Goal: Information Seeking & Learning: Compare options

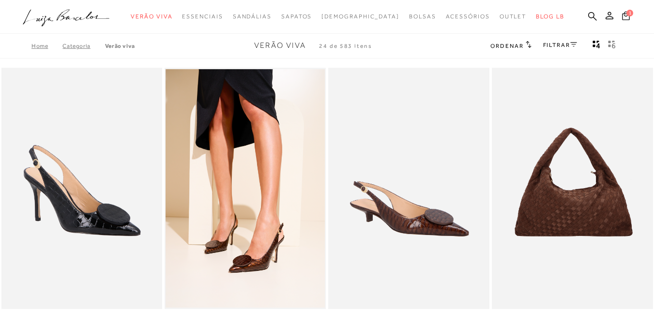
click at [622, 15] on icon at bounding box center [626, 15] width 8 height 9
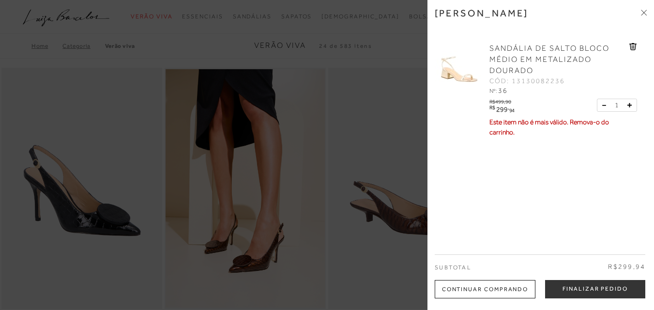
click at [530, 77] on span "CÓD: 13130082236" at bounding box center [528, 82] width 76 height 10
click at [537, 51] on span "SANDÁLIA DE SALTO BLOCO MÉDIO EM METALIZADO DOURADO" at bounding box center [550, 59] width 120 height 31
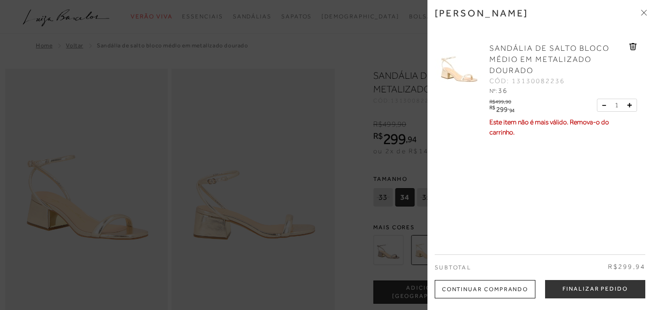
click at [646, 10] on icon at bounding box center [644, 13] width 6 height 6
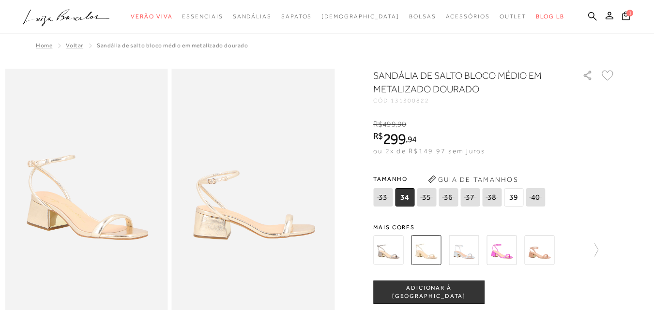
click at [394, 252] on img at bounding box center [388, 250] width 30 height 30
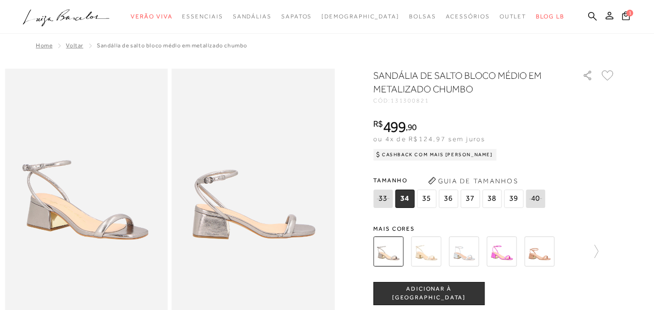
drag, startPoint x: 427, startPoint y: 259, endPoint x: 432, endPoint y: 257, distance: 5.5
click at [427, 259] on img at bounding box center [426, 252] width 30 height 30
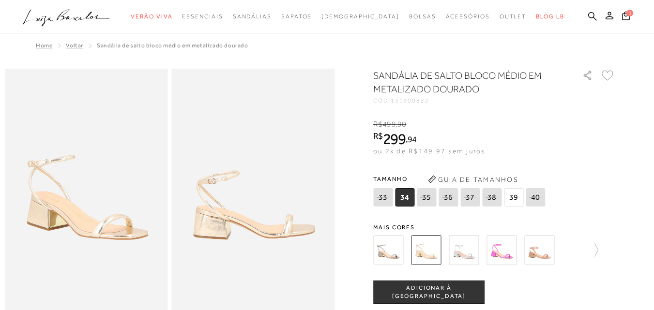
click at [460, 251] on img at bounding box center [464, 250] width 30 height 30
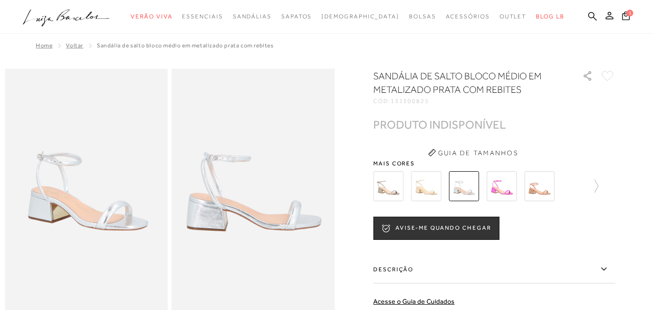
click at [542, 194] on img at bounding box center [539, 186] width 30 height 30
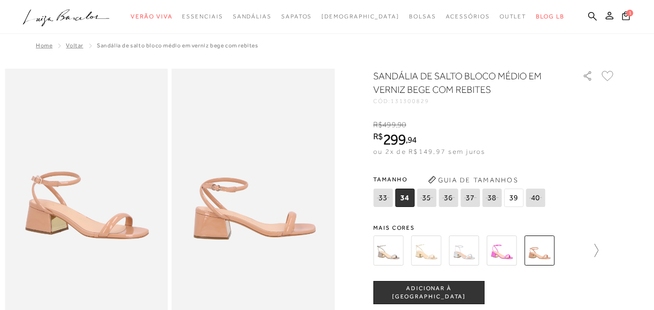
click at [597, 250] on icon at bounding box center [592, 251] width 14 height 14
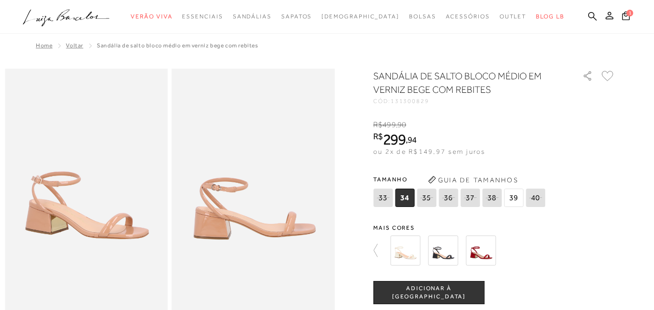
click at [414, 247] on img at bounding box center [405, 251] width 30 height 30
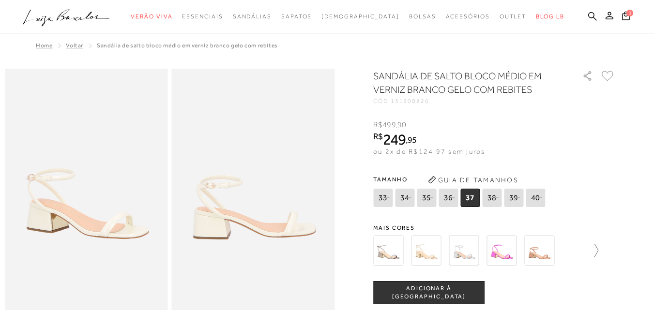
click at [598, 252] on icon at bounding box center [592, 251] width 14 height 14
click at [444, 256] on img at bounding box center [443, 251] width 30 height 30
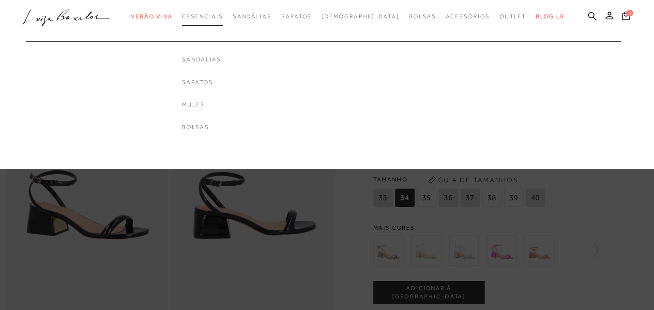
click at [222, 18] on span "Essenciais" at bounding box center [202, 16] width 41 height 7
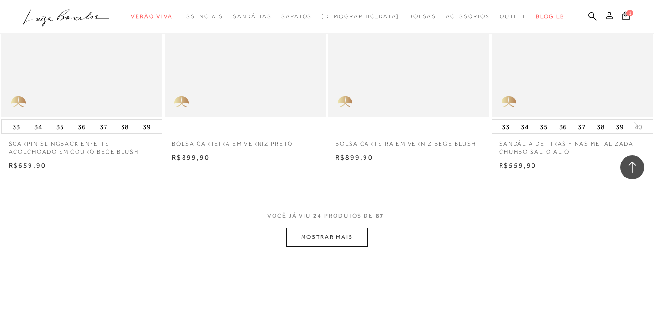
scroll to position [1743, 0]
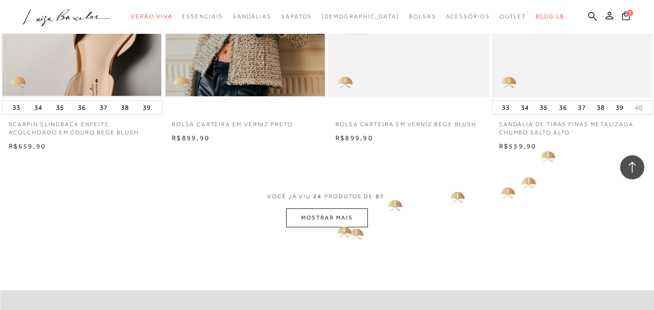
click at [340, 218] on button "MOSTRAR MAIS" at bounding box center [326, 218] width 81 height 19
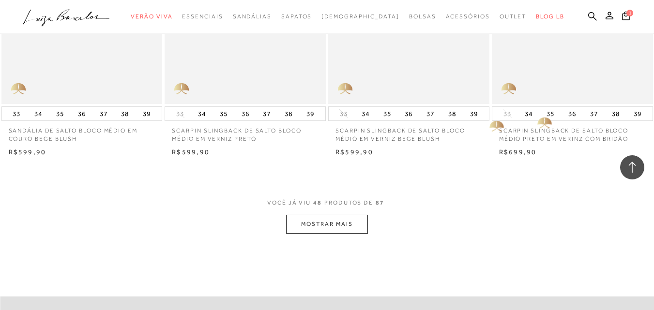
scroll to position [3583, 0]
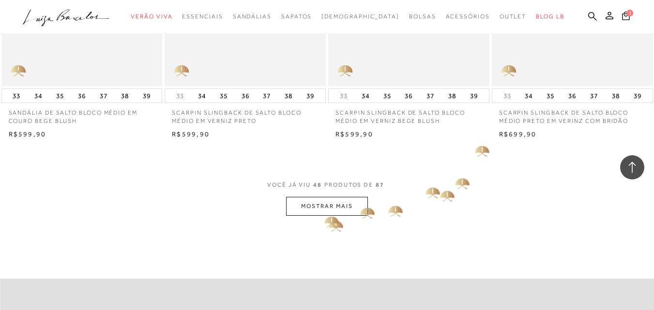
click at [320, 214] on button "MOSTRAR MAIS" at bounding box center [326, 206] width 81 height 19
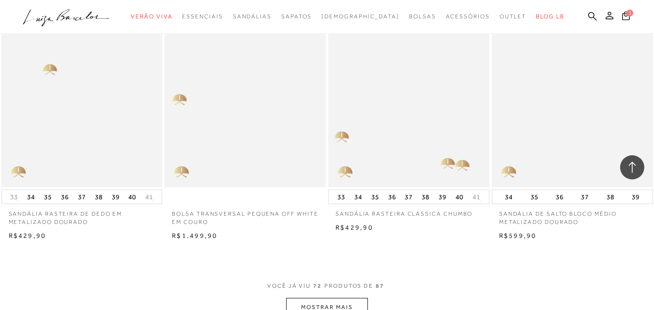
scroll to position [5423, 0]
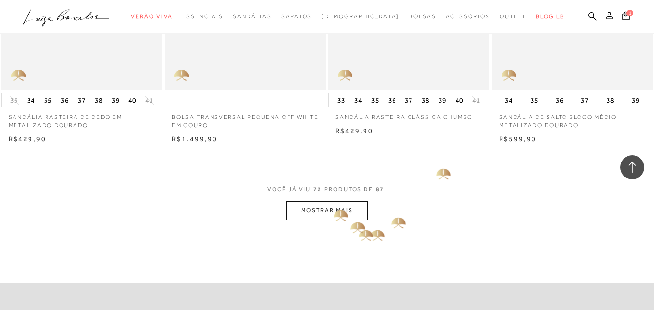
click at [338, 208] on button "MOSTRAR MAIS" at bounding box center [326, 210] width 81 height 19
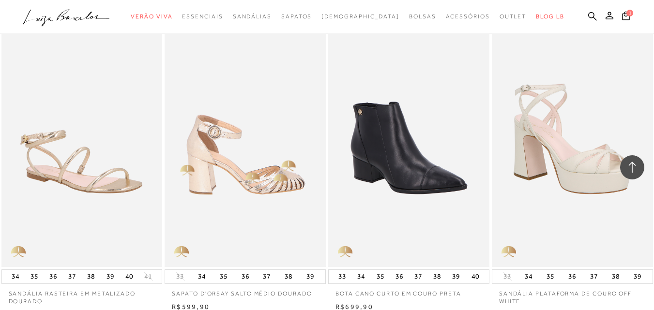
scroll to position [5568, 0]
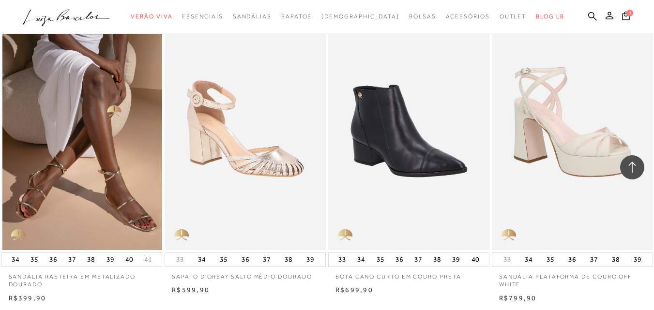
click at [112, 95] on img at bounding box center [82, 130] width 160 height 242
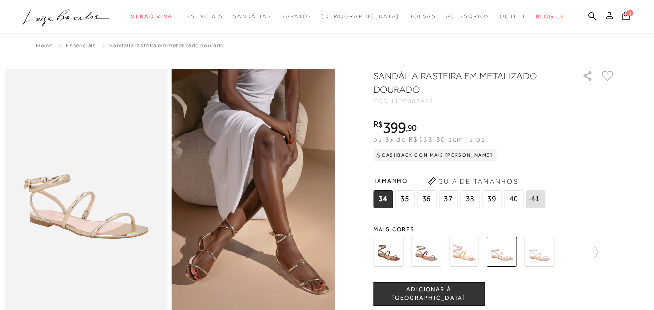
click at [388, 247] on img at bounding box center [388, 252] width 30 height 30
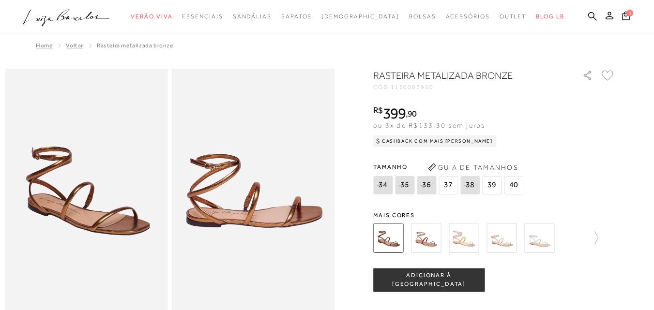
click at [434, 236] on img at bounding box center [426, 238] width 30 height 30
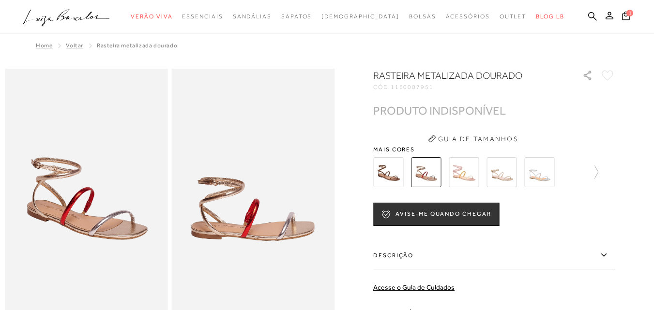
click at [460, 169] on img at bounding box center [464, 172] width 30 height 30
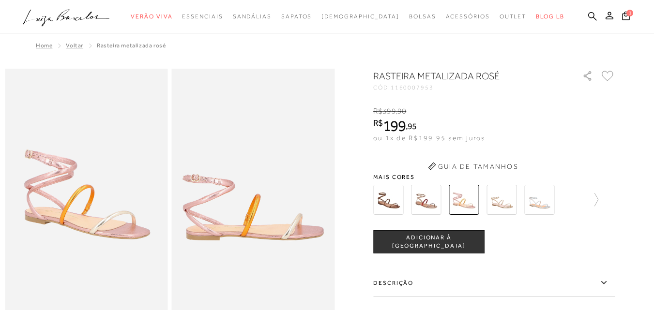
click at [516, 167] on button "Guia de Tamanhos" at bounding box center [473, 166] width 97 height 15
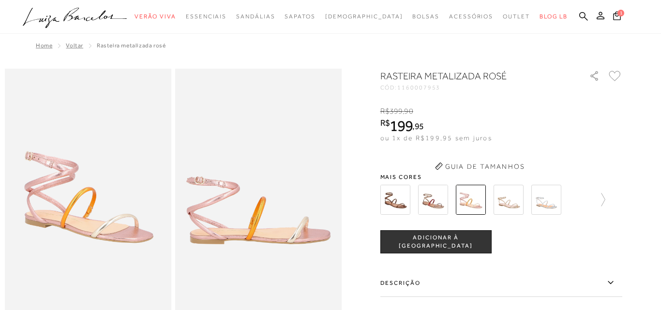
click at [0, 0] on div "Guia de tamanhos Guia de tamanhos [GEOGRAPHIC_DATA] Como medir Tamanho Comprime…" at bounding box center [0, 0] width 0 height 0
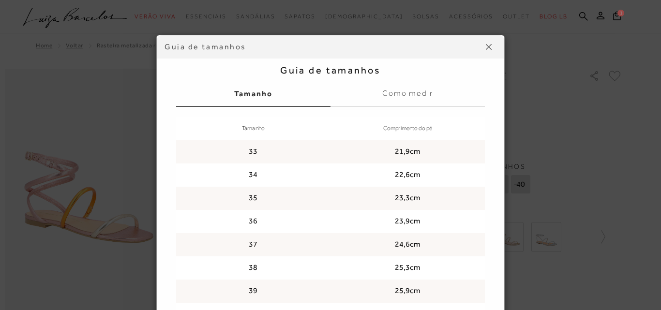
click at [486, 47] on img at bounding box center [489, 47] width 6 height 6
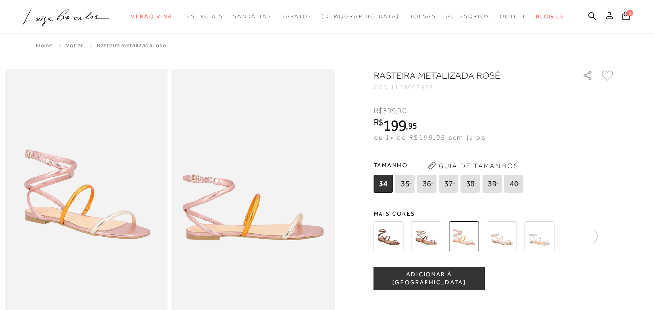
click at [543, 241] on img at bounding box center [539, 237] width 30 height 30
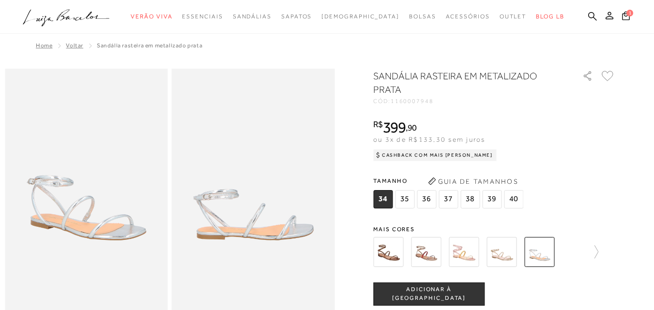
click at [515, 249] on img at bounding box center [502, 252] width 30 height 30
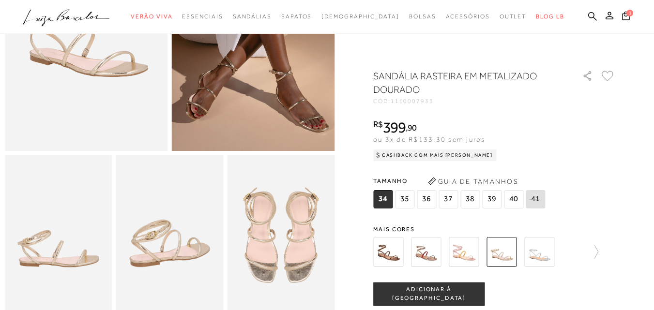
scroll to position [291, 0]
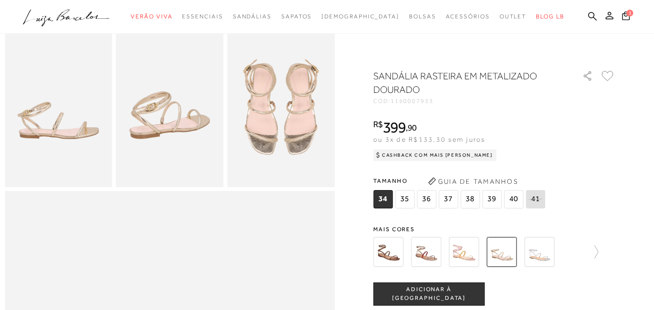
click at [602, 256] on div at bounding box center [494, 252] width 242 height 36
click at [602, 254] on div at bounding box center [494, 252] width 242 height 36
click at [598, 252] on icon at bounding box center [592, 252] width 14 height 14
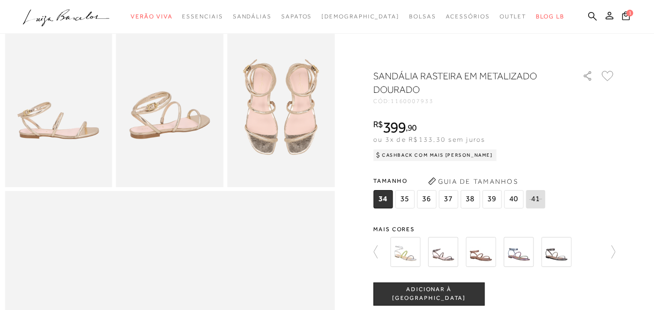
click at [446, 256] on img at bounding box center [443, 252] width 30 height 30
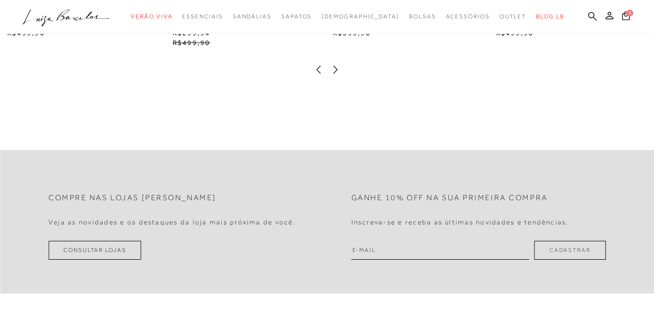
scroll to position [1549, 0]
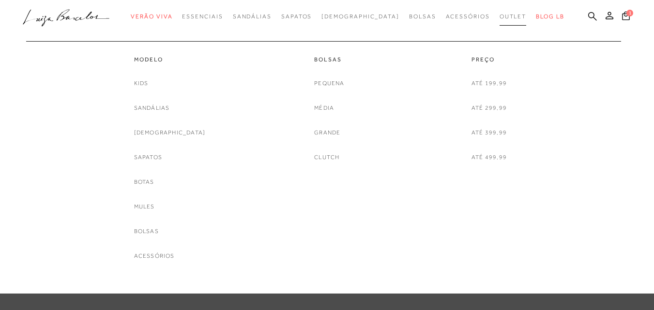
click at [500, 18] on span "Outlet" at bounding box center [513, 16] width 27 height 7
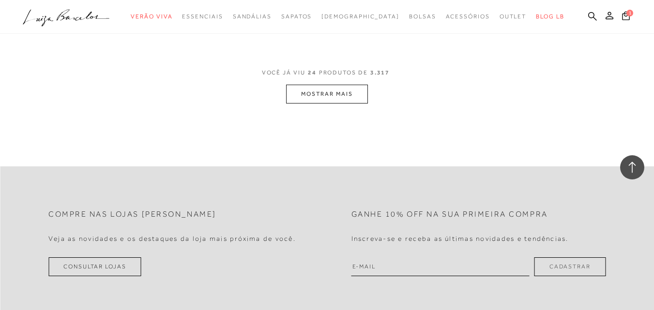
scroll to position [1937, 0]
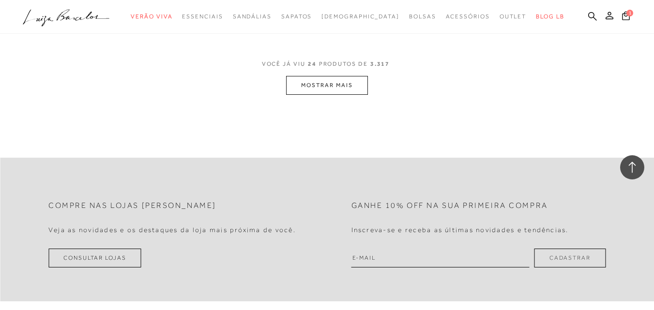
click at [338, 93] on button "MOSTRAR MAIS" at bounding box center [326, 85] width 81 height 19
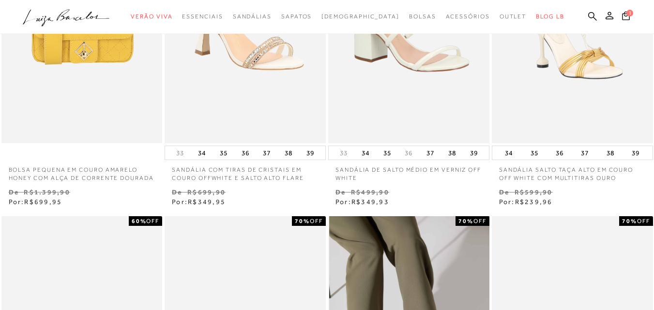
scroll to position [0, 0]
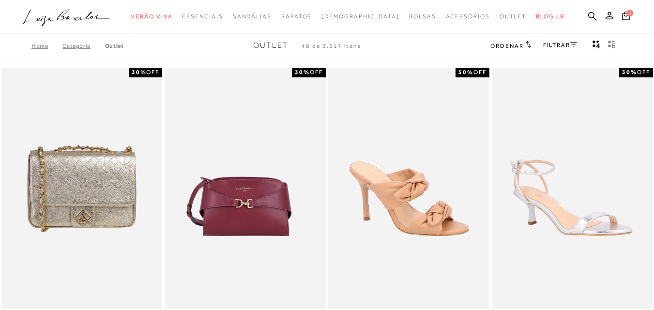
click at [554, 42] on link "FILTRAR" at bounding box center [560, 45] width 34 height 7
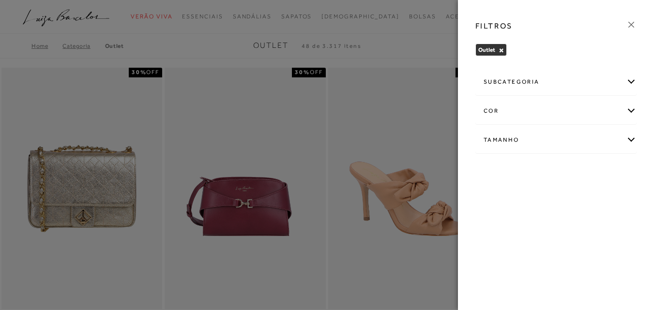
click at [517, 138] on div "Tamanho" at bounding box center [556, 140] width 160 height 26
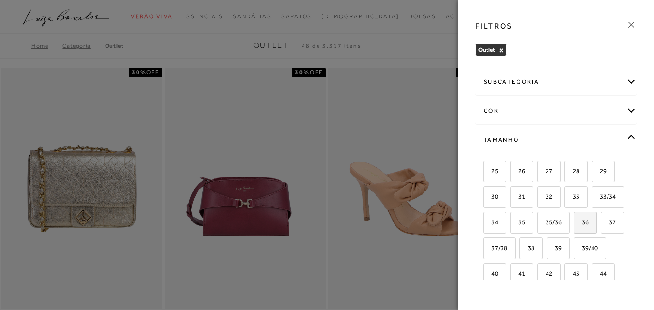
click at [575, 226] on span "36" at bounding box center [582, 222] width 14 height 7
click at [572, 229] on input "36" at bounding box center [577, 224] width 10 height 10
checkbox input "true"
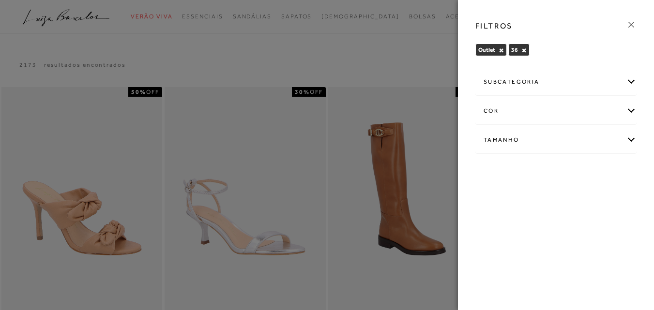
click at [635, 20] on icon at bounding box center [631, 24] width 11 height 11
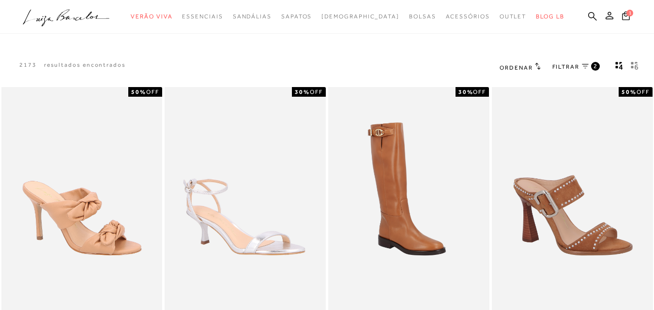
click at [579, 65] on span "FILTRAR" at bounding box center [565, 67] width 27 height 8
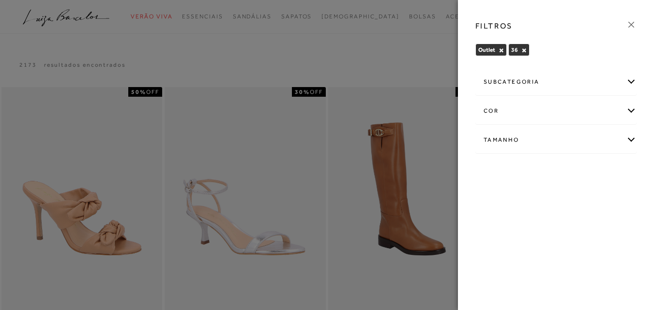
click at [631, 23] on icon at bounding box center [631, 24] width 11 height 11
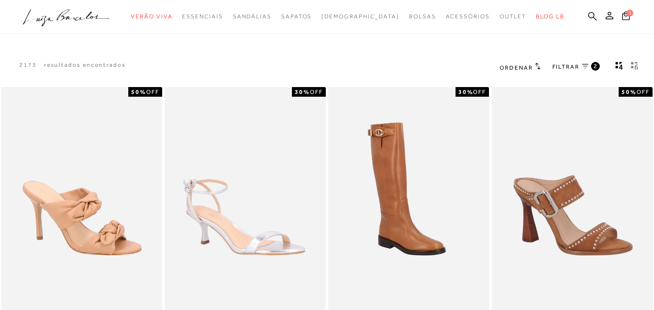
click at [525, 66] on span "Ordenar" at bounding box center [516, 67] width 33 height 7
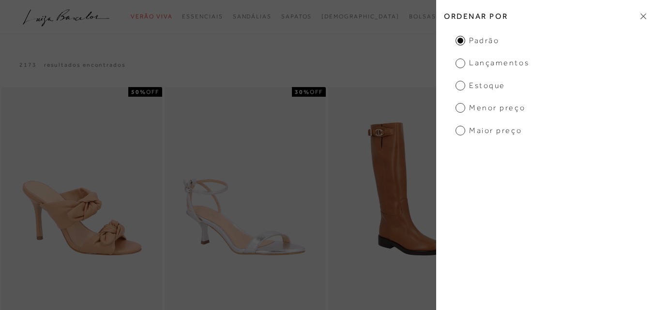
click at [499, 107] on span "Menor Preço" at bounding box center [491, 108] width 70 height 11
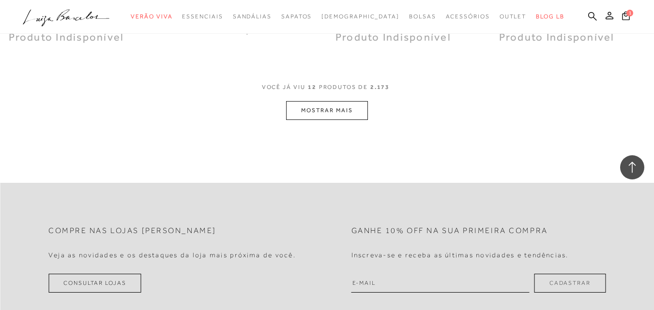
scroll to position [970, 0]
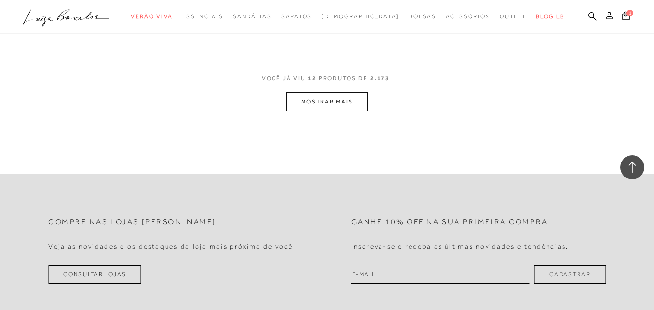
click at [354, 103] on button "MOSTRAR MAIS" at bounding box center [326, 101] width 81 height 19
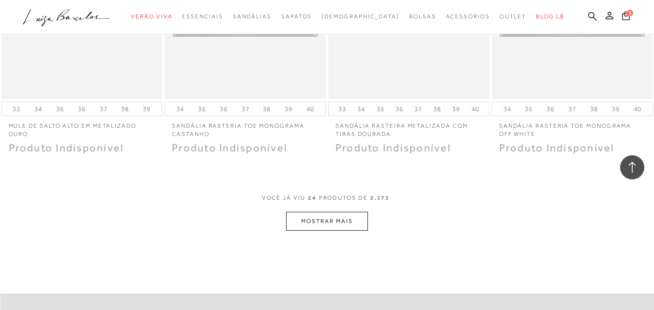
scroll to position [1842, 0]
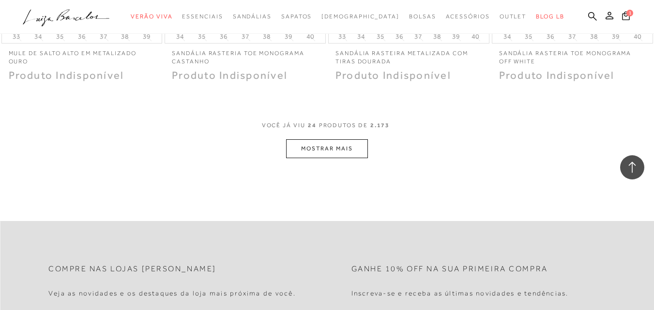
click at [331, 146] on button "MOSTRAR MAIS" at bounding box center [326, 148] width 81 height 19
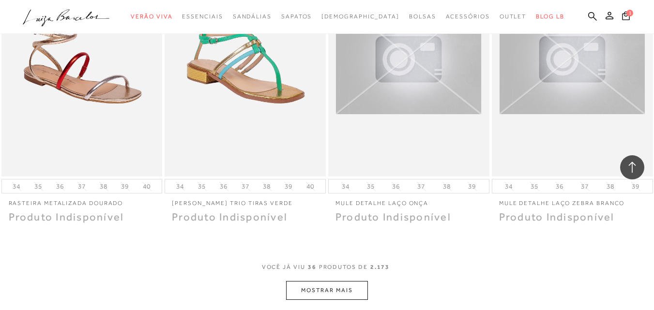
scroll to position [2827, 0]
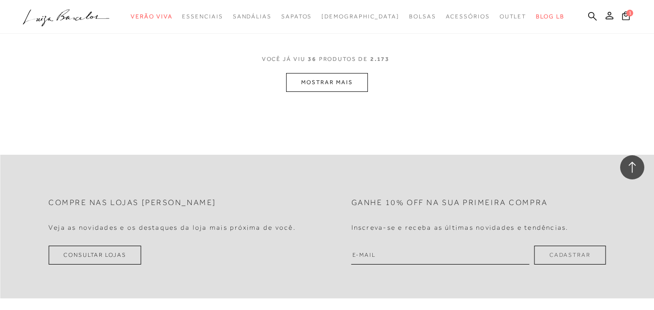
click at [339, 77] on button "MOSTRAR MAIS" at bounding box center [326, 82] width 81 height 19
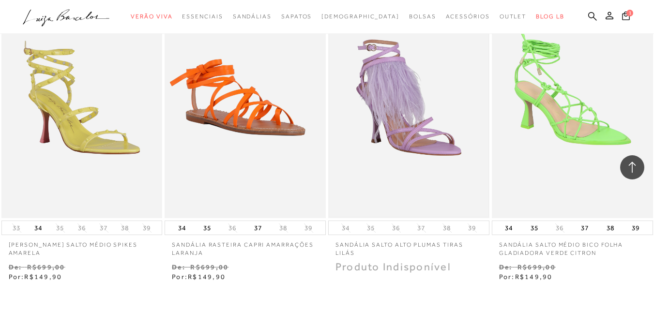
scroll to position [3784, 0]
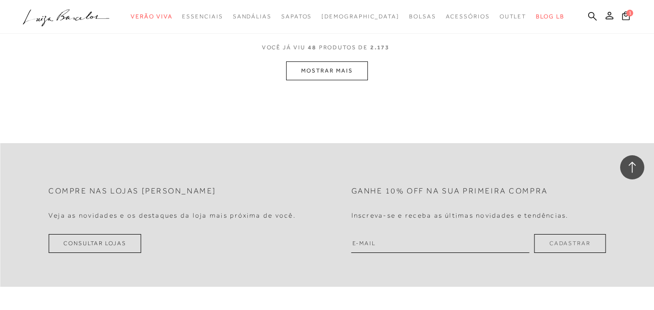
click at [339, 73] on button "MOSTRAR MAIS" at bounding box center [326, 70] width 81 height 19
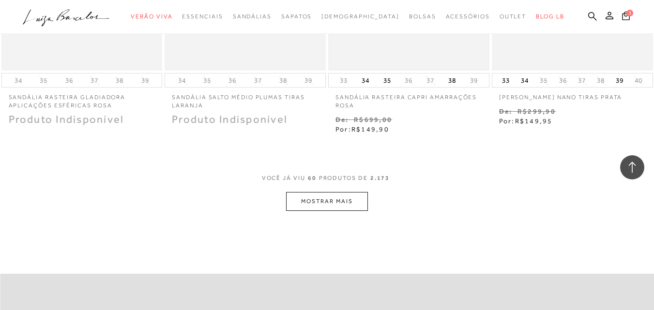
scroll to position [4703, 0]
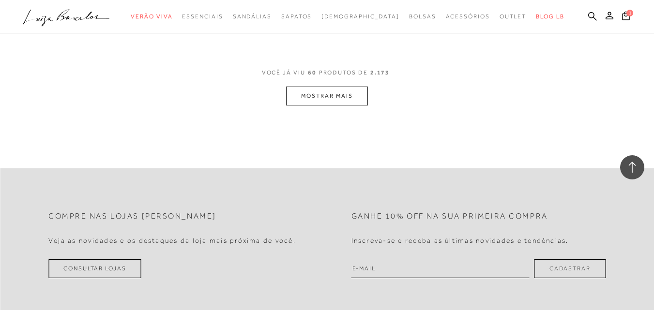
click at [321, 87] on button "MOSTRAR MAIS" at bounding box center [326, 96] width 81 height 19
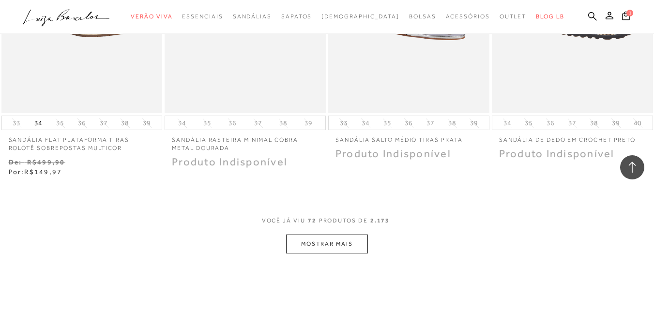
scroll to position [5526, 0]
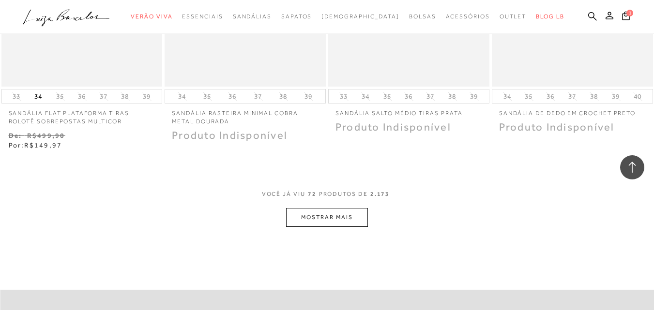
click at [337, 208] on button "MOSTRAR MAIS" at bounding box center [326, 217] width 81 height 19
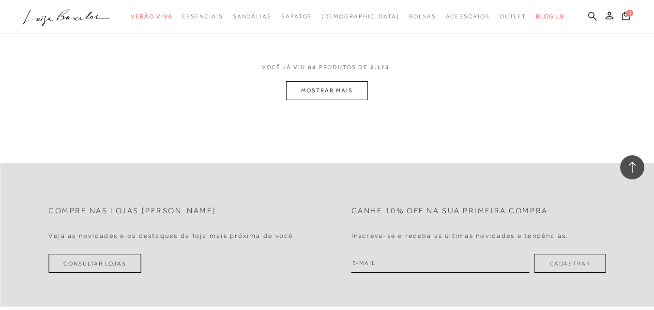
scroll to position [6591, 0]
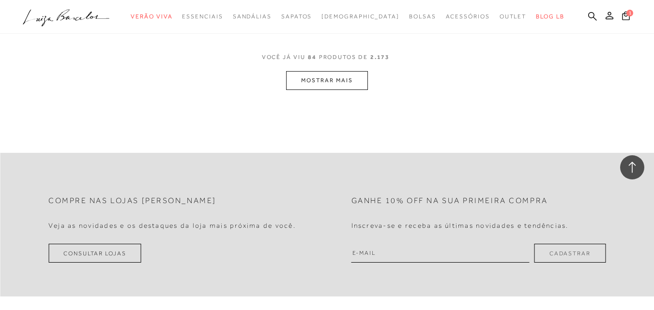
click at [344, 78] on button "MOSTRAR MAIS" at bounding box center [326, 80] width 81 height 19
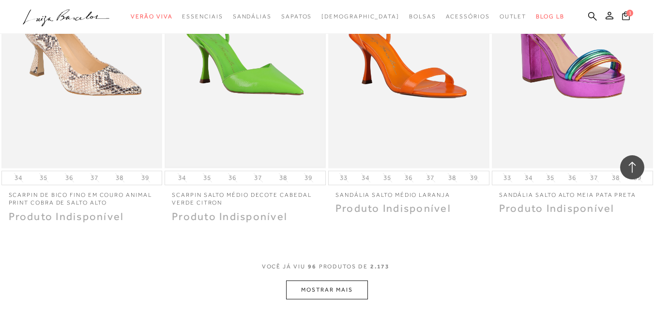
scroll to position [7414, 0]
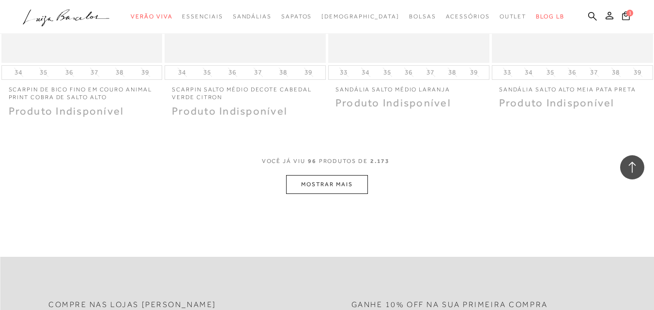
click at [306, 177] on button "MOSTRAR MAIS" at bounding box center [326, 184] width 81 height 19
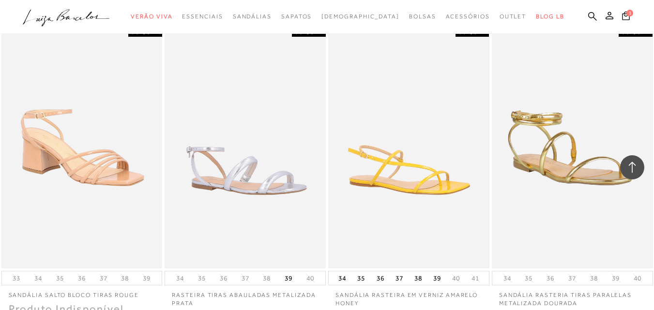
scroll to position [8336, 0]
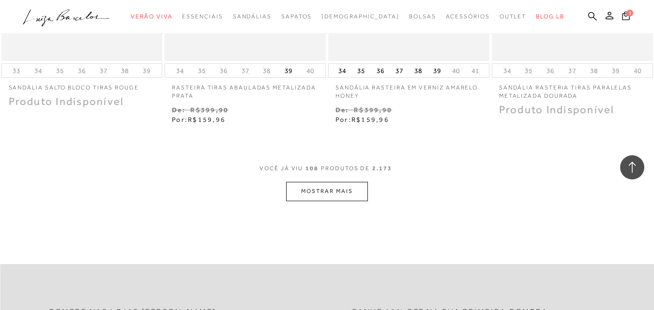
click at [350, 187] on button "MOSTRAR MAIS" at bounding box center [326, 191] width 81 height 19
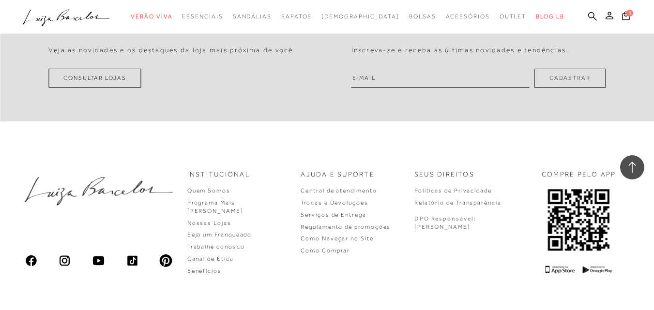
scroll to position [9336, 0]
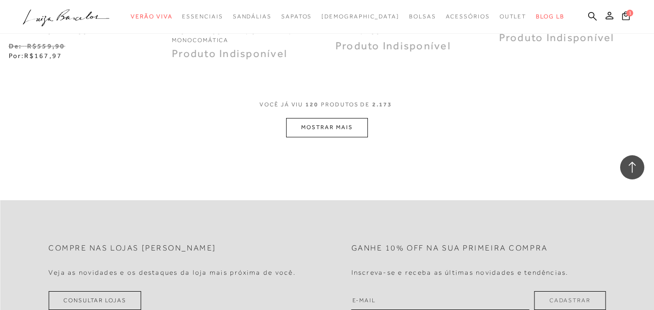
click at [326, 119] on button "MOSTRAR MAIS" at bounding box center [326, 127] width 81 height 19
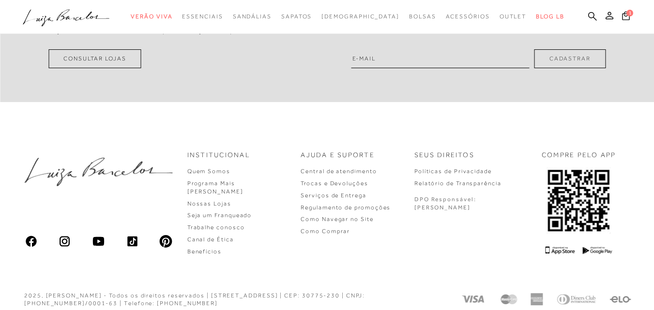
scroll to position [0, 0]
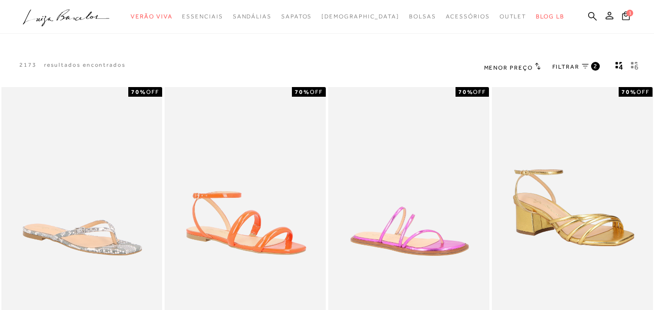
click at [528, 67] on span "Menor Preço" at bounding box center [508, 67] width 49 height 7
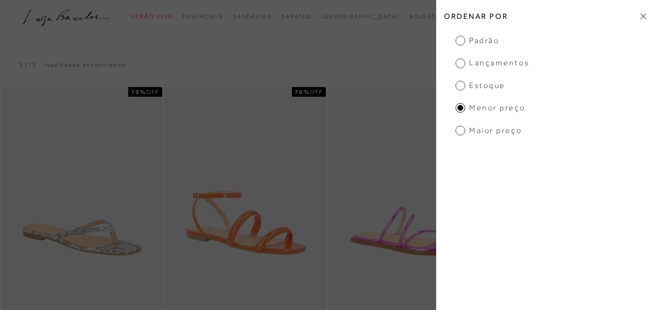
click at [485, 84] on span "Estoque" at bounding box center [481, 85] width 50 height 11
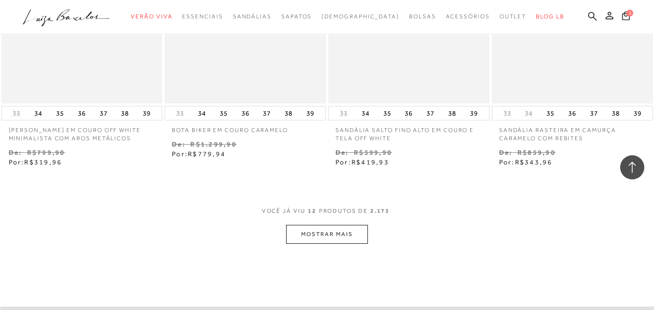
scroll to position [920, 0]
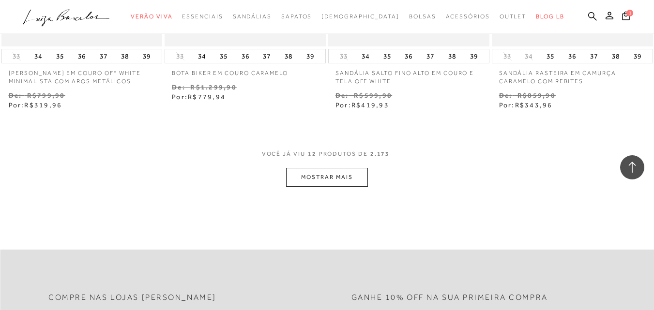
click at [327, 173] on button "MOSTRAR MAIS" at bounding box center [326, 177] width 81 height 19
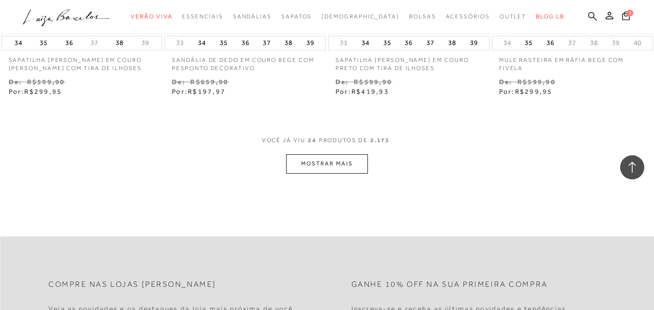
scroll to position [1937, 0]
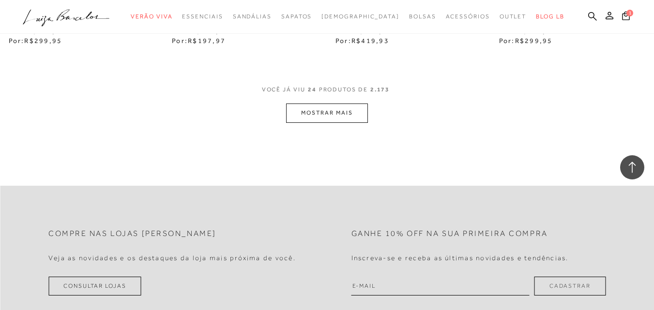
click at [317, 116] on button "MOSTRAR MAIS" at bounding box center [326, 113] width 81 height 19
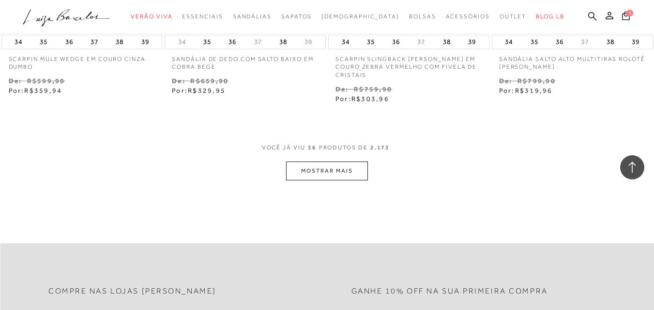
scroll to position [2857, 0]
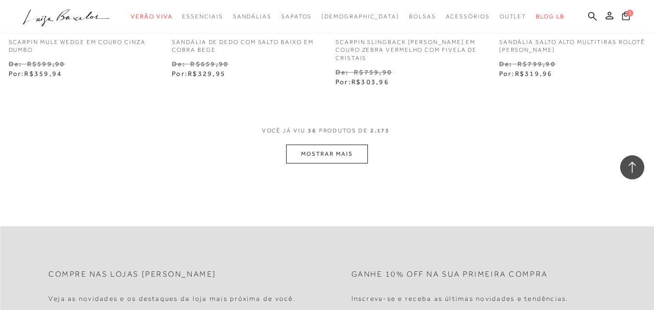
click at [350, 150] on button "MOSTRAR MAIS" at bounding box center [326, 154] width 81 height 19
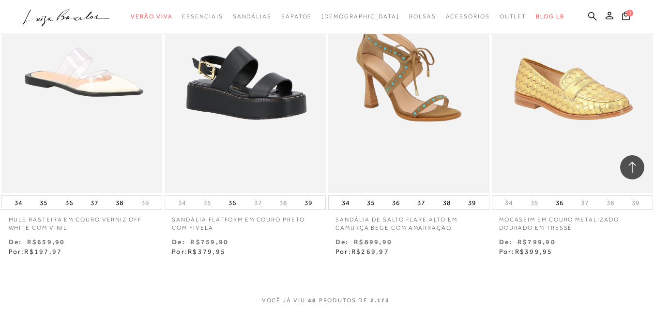
scroll to position [3777, 0]
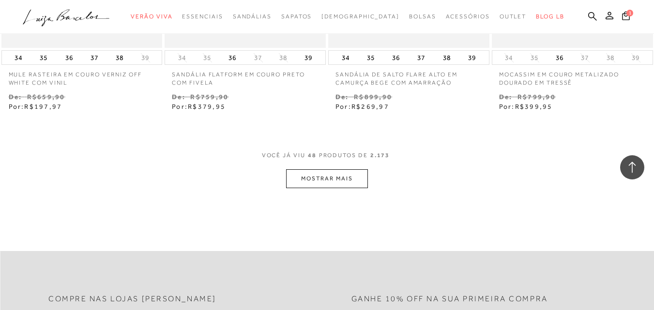
click at [348, 175] on button "MOSTRAR MAIS" at bounding box center [326, 178] width 81 height 19
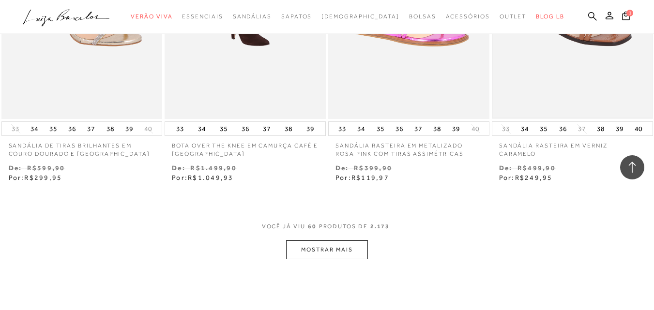
scroll to position [4697, 0]
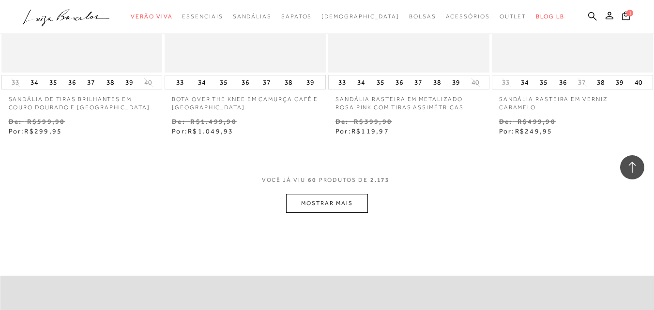
click at [350, 199] on button "MOSTRAR MAIS" at bounding box center [326, 203] width 81 height 19
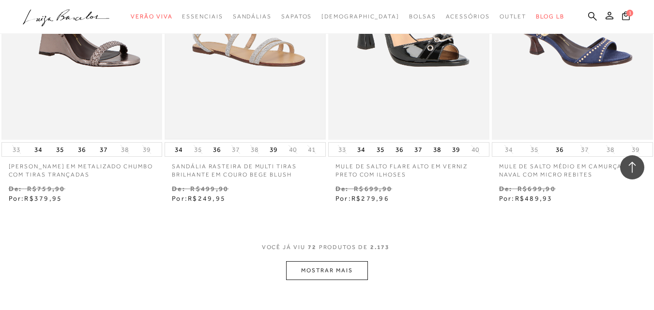
scroll to position [5665, 0]
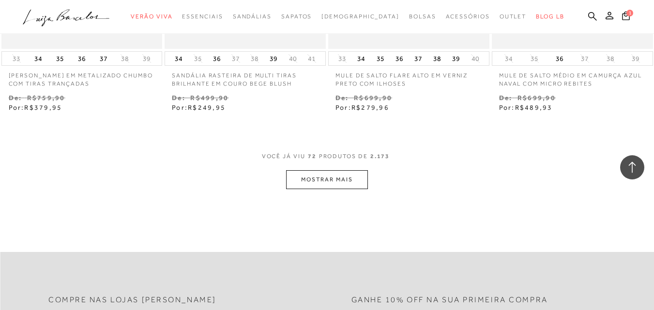
click at [324, 172] on button "MOSTRAR MAIS" at bounding box center [326, 179] width 81 height 19
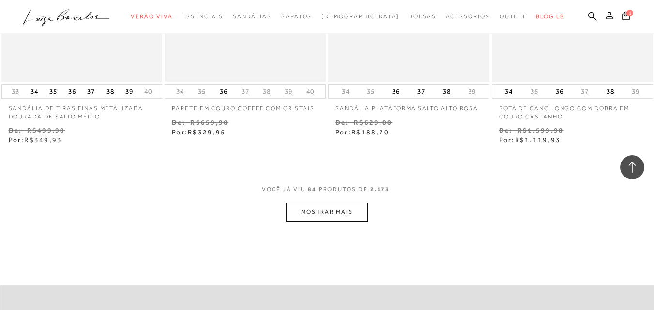
scroll to position [6633, 0]
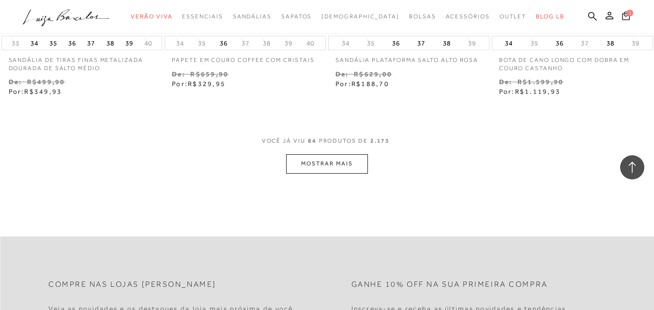
click at [347, 159] on button "MOSTRAR MAIS" at bounding box center [326, 163] width 81 height 19
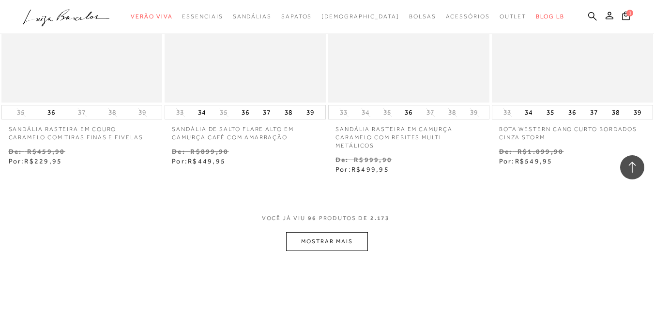
scroll to position [7553, 0]
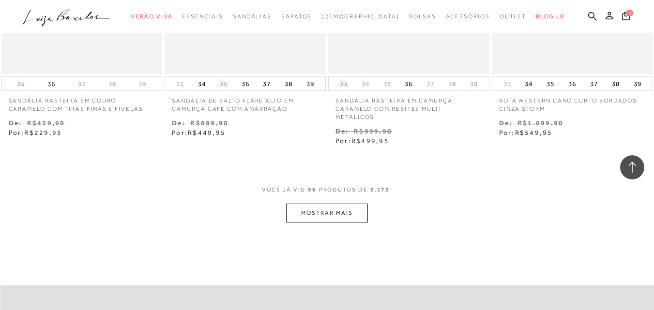
click at [314, 204] on button "MOSTRAR MAIS" at bounding box center [326, 213] width 81 height 19
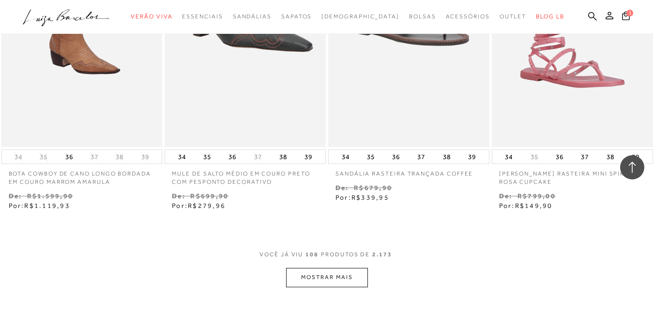
scroll to position [8522, 0]
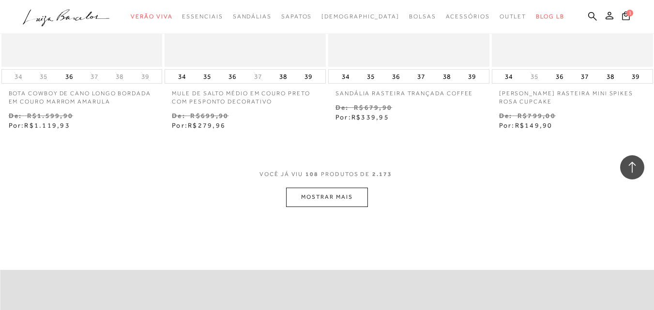
click at [323, 191] on button "MOSTRAR MAIS" at bounding box center [326, 197] width 81 height 19
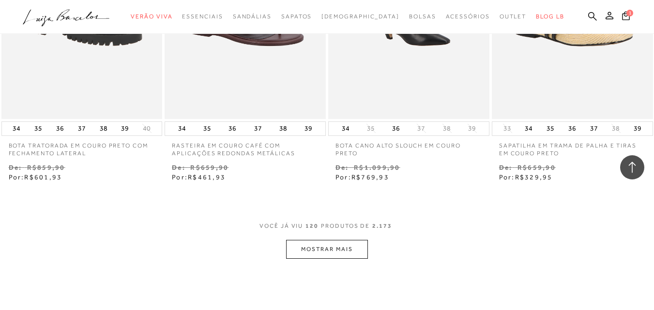
scroll to position [9442, 0]
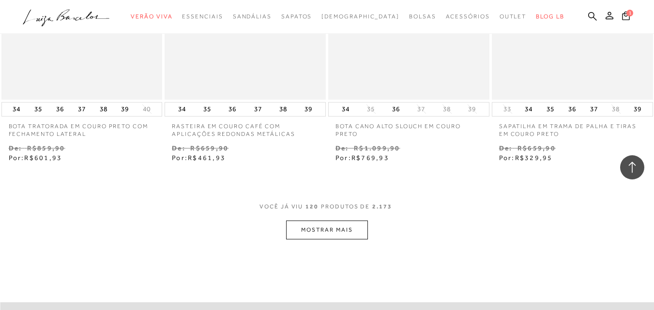
click at [334, 223] on button "MOSTRAR MAIS" at bounding box center [326, 230] width 81 height 19
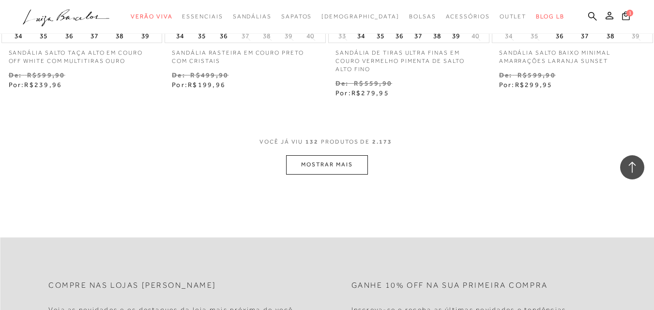
scroll to position [10410, 0]
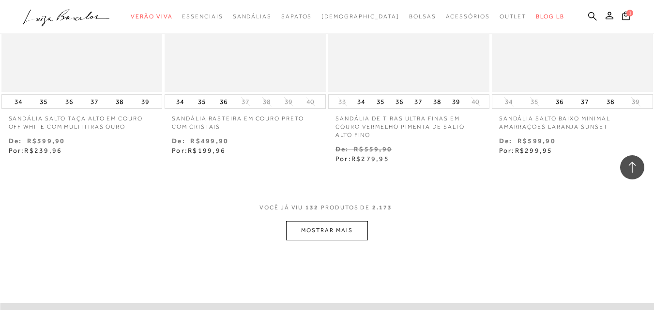
click at [325, 226] on button "MOSTRAR MAIS" at bounding box center [326, 230] width 81 height 19
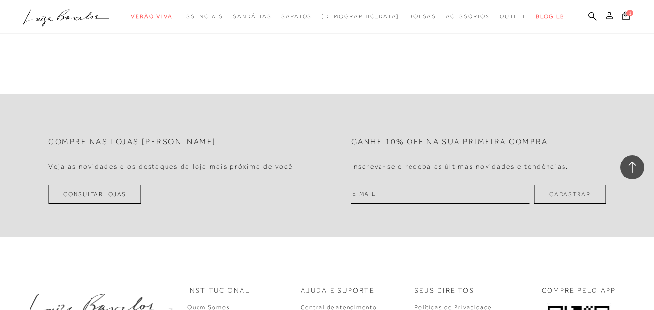
scroll to position [11427, 0]
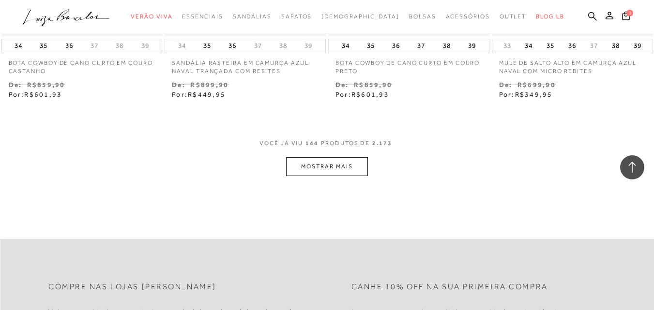
click at [306, 161] on button "MOSTRAR MAIS" at bounding box center [326, 166] width 81 height 19
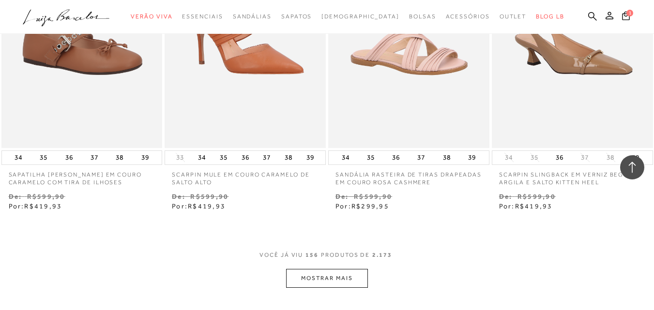
scroll to position [12299, 0]
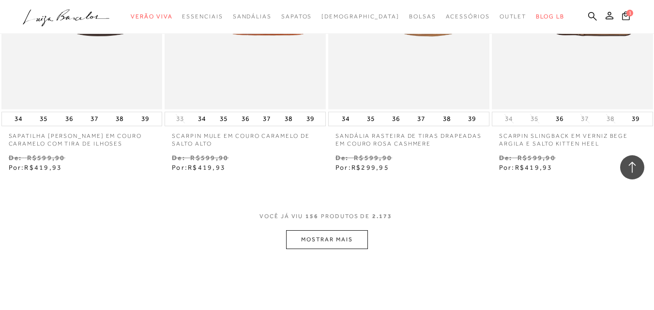
click at [342, 234] on button "MOSTRAR MAIS" at bounding box center [326, 239] width 81 height 19
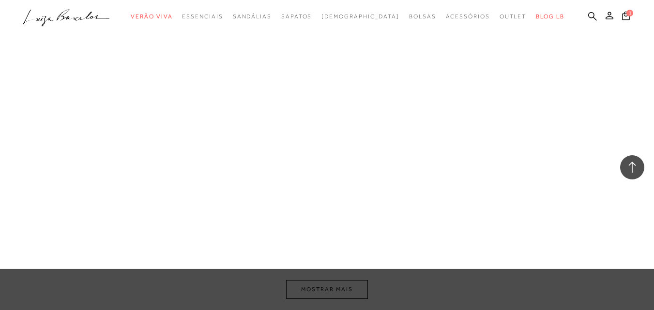
scroll to position [13170, 0]
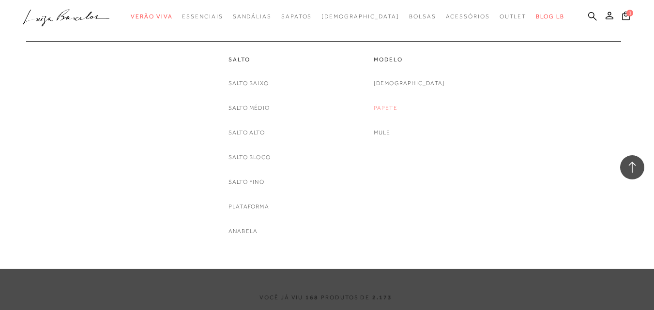
click at [398, 104] on link "Papete" at bounding box center [386, 108] width 24 height 10
